Goal: Task Accomplishment & Management: Manage account settings

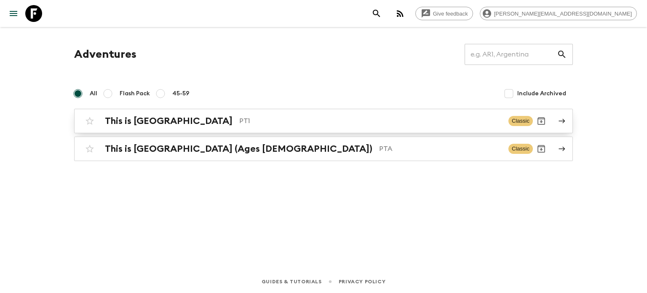
click at [168, 112] on div "This is Portugal PT1 Classic" at bounding box center [307, 120] width 452 height 17
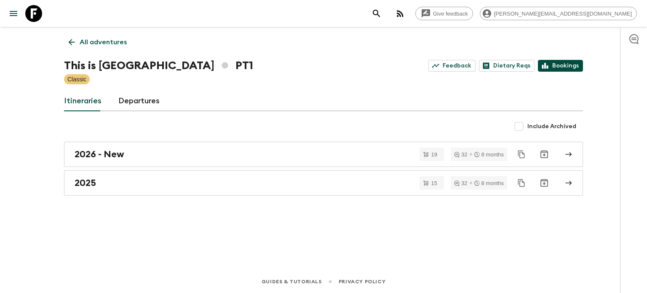
click at [551, 70] on link "Bookings" at bounding box center [560, 66] width 45 height 12
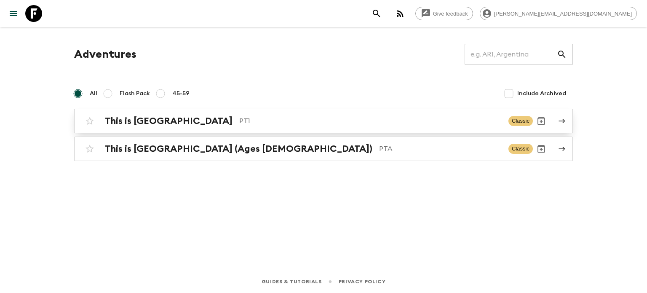
click at [239, 123] on p "PT1" at bounding box center [370, 121] width 262 height 10
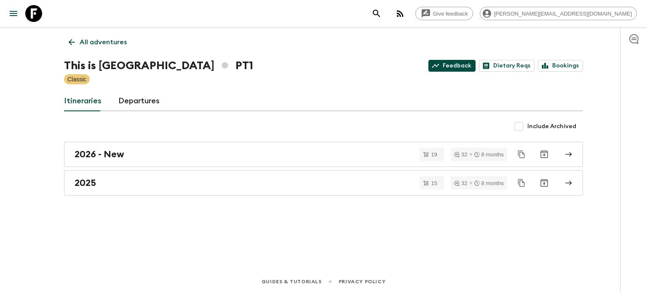
click at [467, 70] on link "Feedback" at bounding box center [451, 66] width 47 height 12
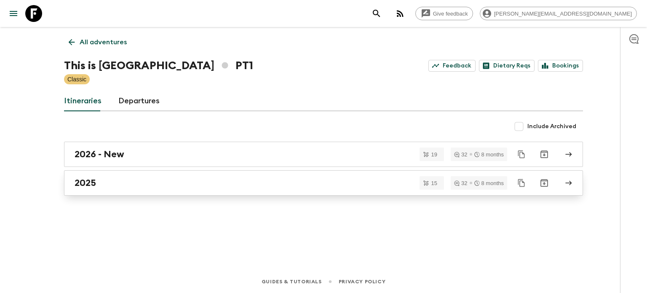
click at [170, 181] on div "2025" at bounding box center [316, 182] width 482 height 11
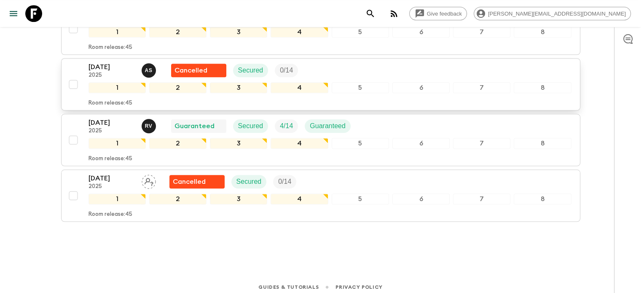
scroll to position [731, 0]
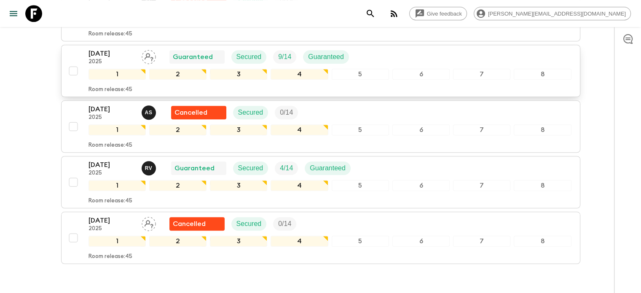
click at [395, 75] on div "6" at bounding box center [420, 74] width 57 height 11
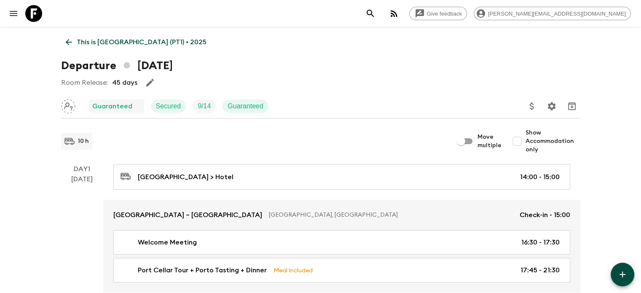
click at [71, 107] on icon "Assign pack leader" at bounding box center [68, 106] width 14 height 14
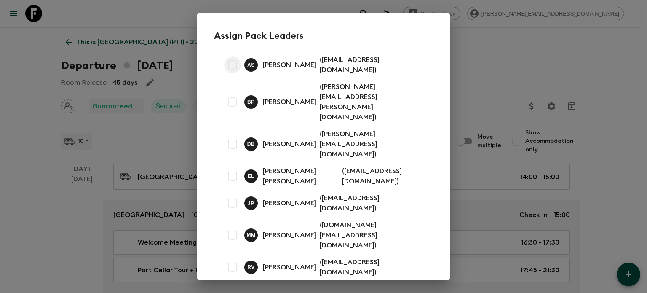
click at [236, 71] on input "checkbox" at bounding box center [232, 64] width 17 height 17
checkbox input "true"
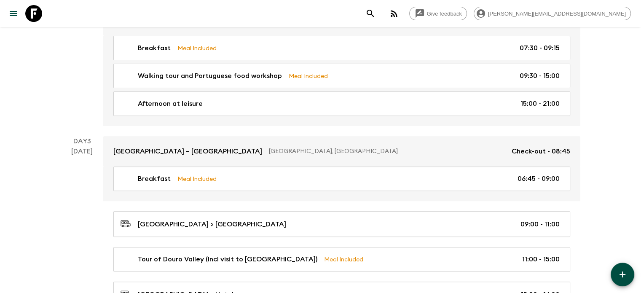
scroll to position [337, 0]
